Goal: Transaction & Acquisition: Purchase product/service

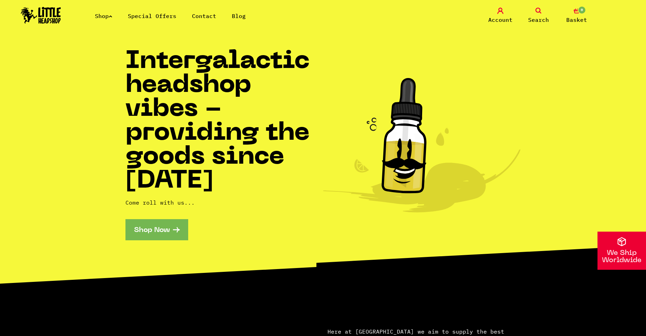
click at [104, 14] on link "Shop" at bounding box center [103, 15] width 17 height 7
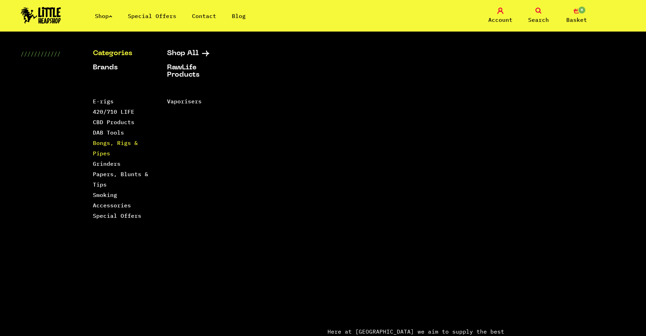
click at [115, 141] on link "Bongs, Rigs & Pipes" at bounding box center [115, 147] width 45 height 17
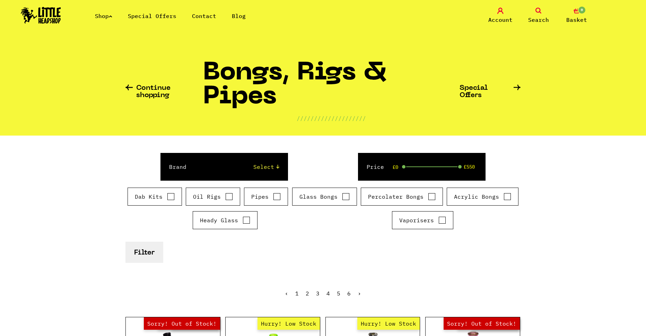
click at [537, 12] on icon at bounding box center [538, 11] width 6 height 6
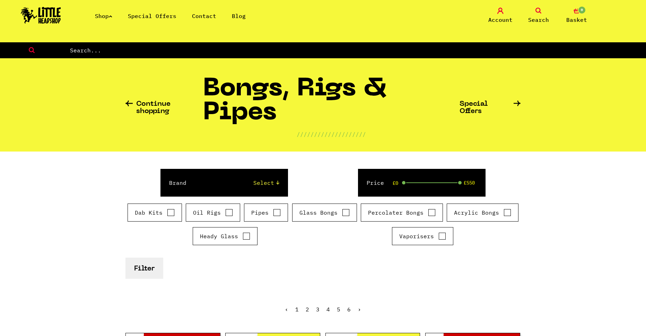
click at [384, 52] on input "text" at bounding box center [357, 50] width 577 height 9
type input "banger"
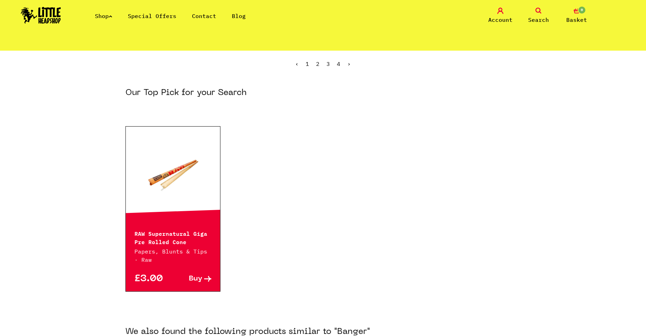
scroll to position [139, 0]
